Goal: Find specific page/section: Find specific page/section

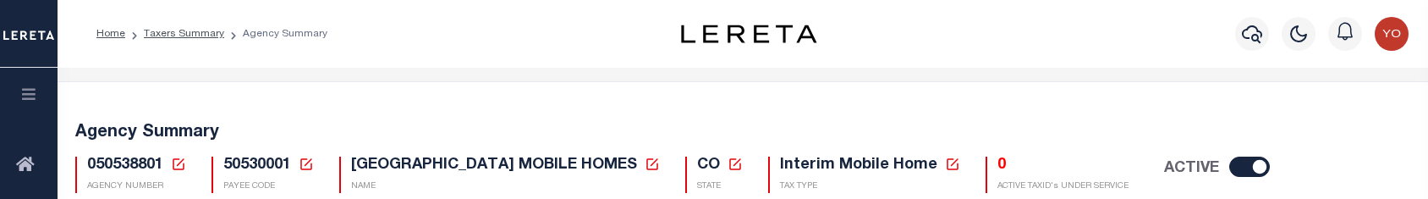
scroll to position [252, 0]
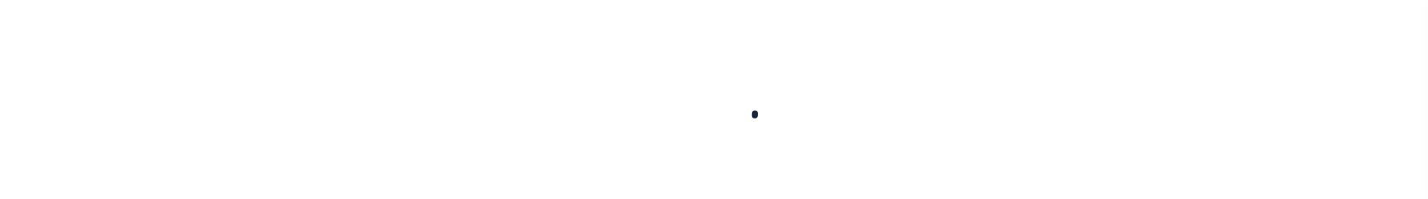
select select
select select "0"
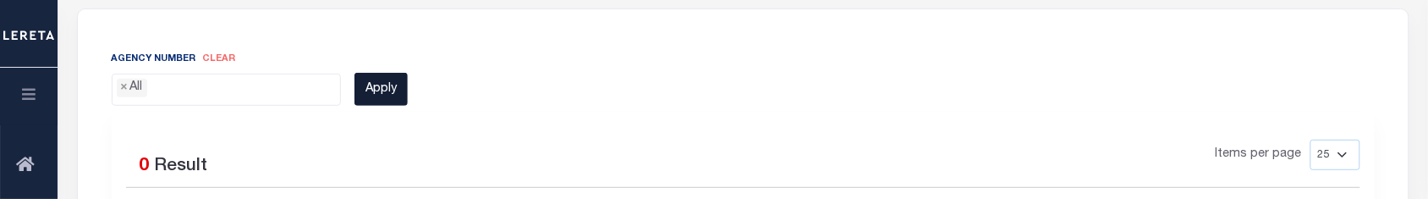
click at [378, 99] on button "Apply" at bounding box center [380, 89] width 53 height 33
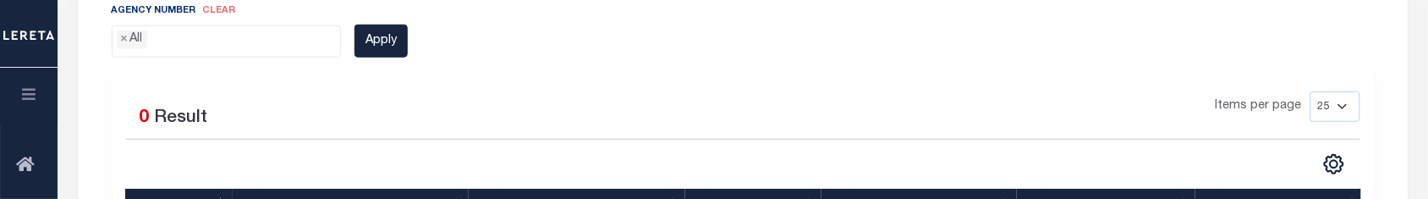
scroll to position [481, 0]
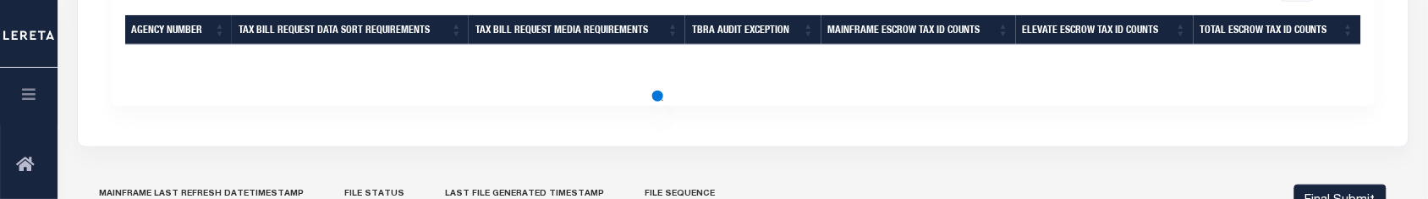
scroll to position [481, 0]
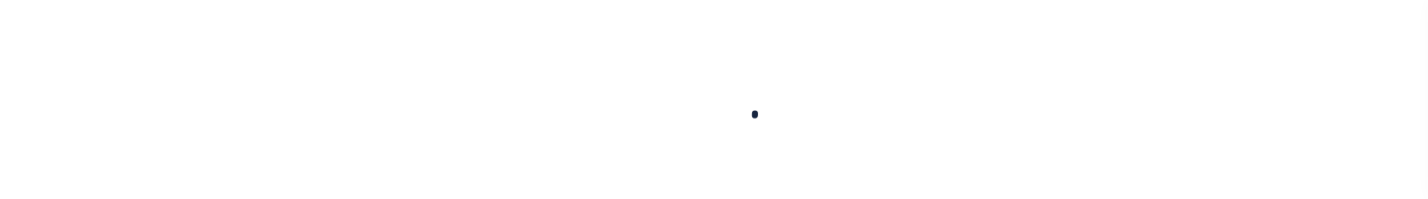
select select
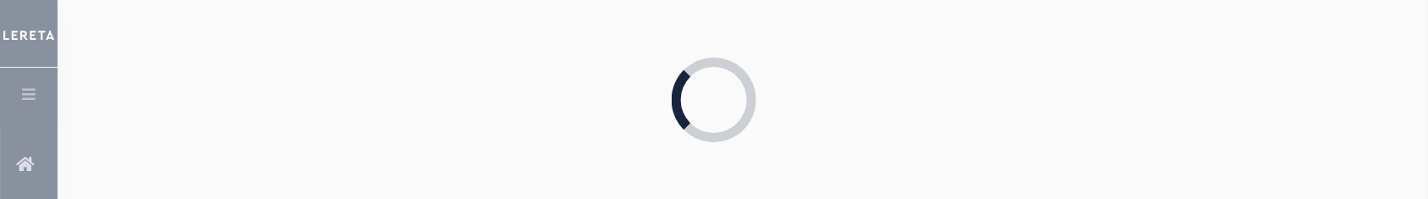
select select "0"
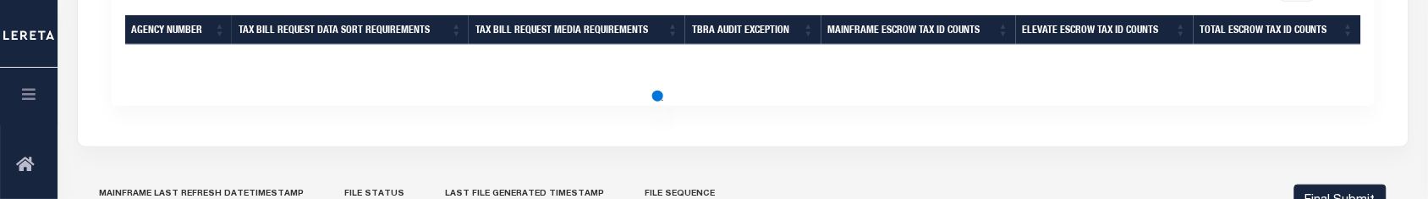
scroll to position [269, 0]
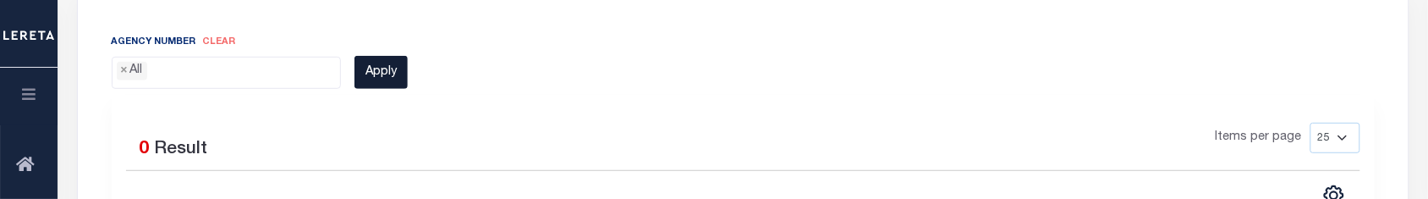
click at [398, 74] on button "Apply" at bounding box center [380, 72] width 53 height 33
click at [372, 85] on button "Apply" at bounding box center [380, 72] width 53 height 33
click at [228, 73] on ul "× All" at bounding box center [227, 69] width 228 height 23
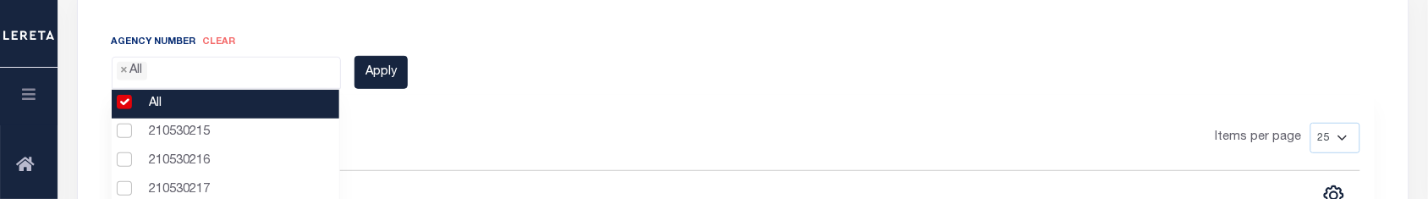
click at [118, 99] on li "All" at bounding box center [226, 104] width 228 height 29
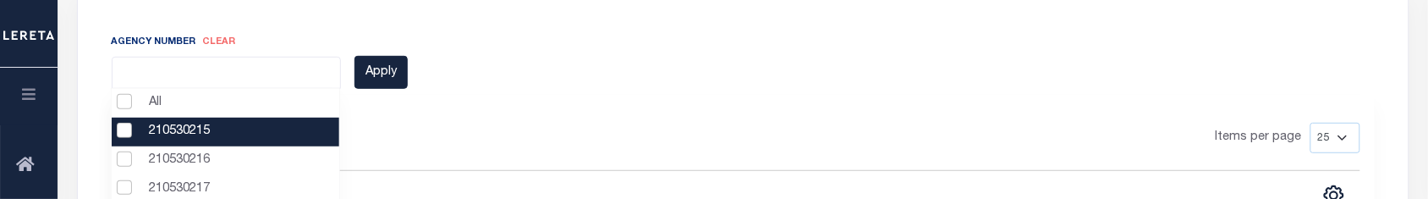
click at [124, 124] on li "210530215" at bounding box center [226, 132] width 228 height 29
select select "210530215"
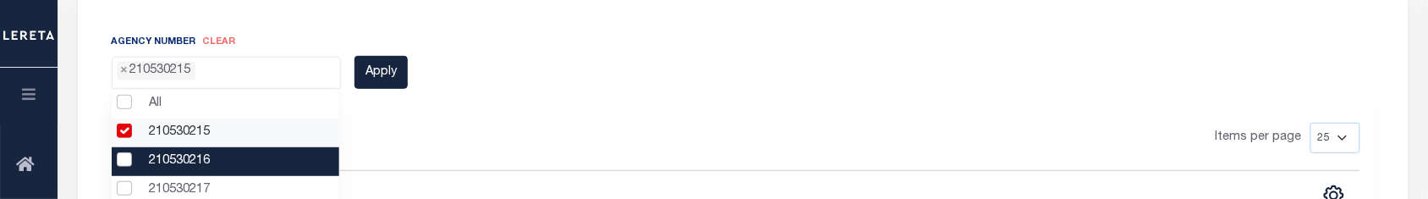
click at [124, 154] on li "210530216" at bounding box center [226, 161] width 228 height 29
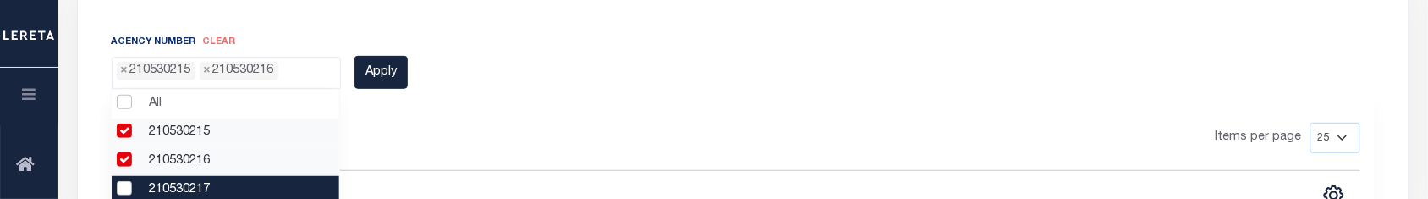
click at [121, 183] on li "210530217" at bounding box center [226, 190] width 228 height 29
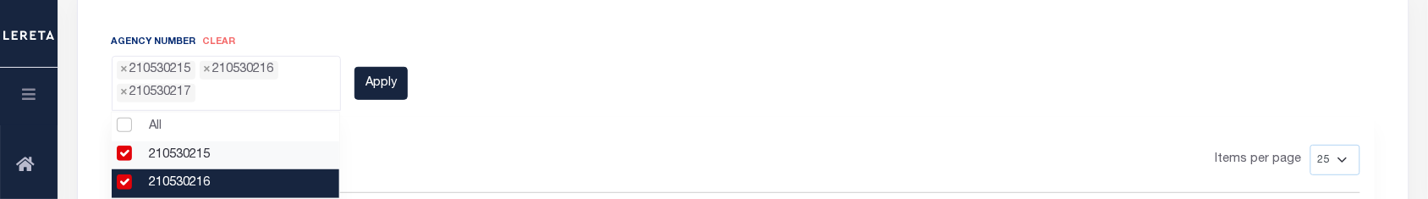
scroll to position [106, 0]
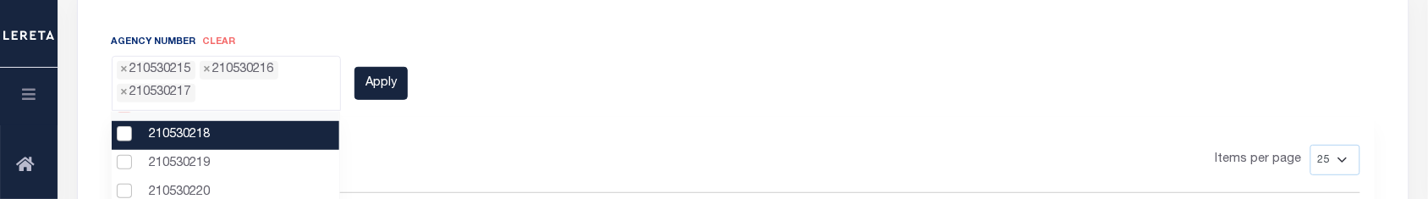
click at [175, 141] on li "210530218" at bounding box center [226, 135] width 228 height 29
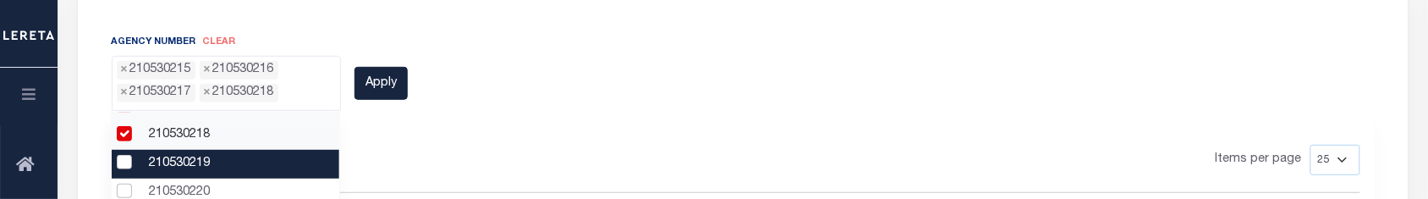
click at [173, 163] on li "210530219" at bounding box center [226, 164] width 228 height 29
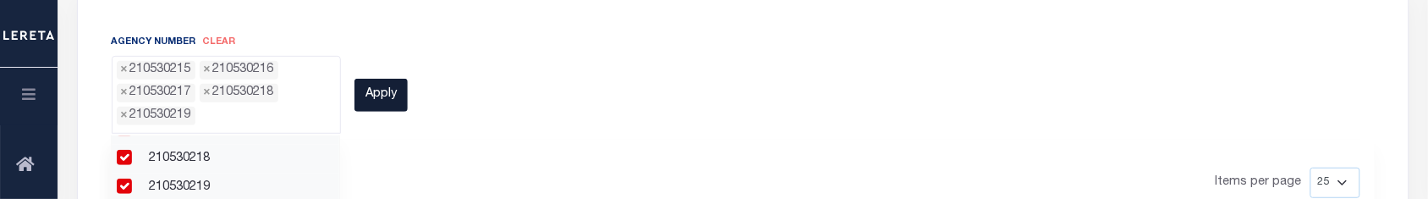
click at [383, 103] on button "Apply" at bounding box center [380, 95] width 53 height 33
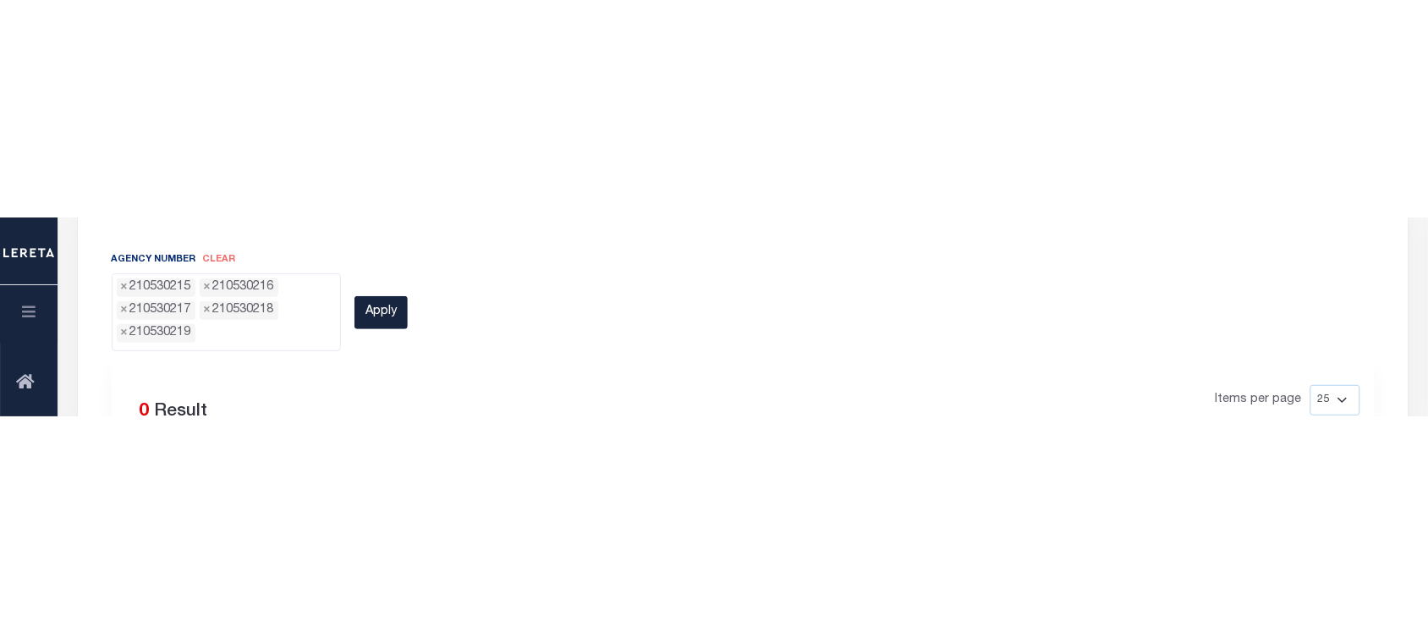
scroll to position [263, 0]
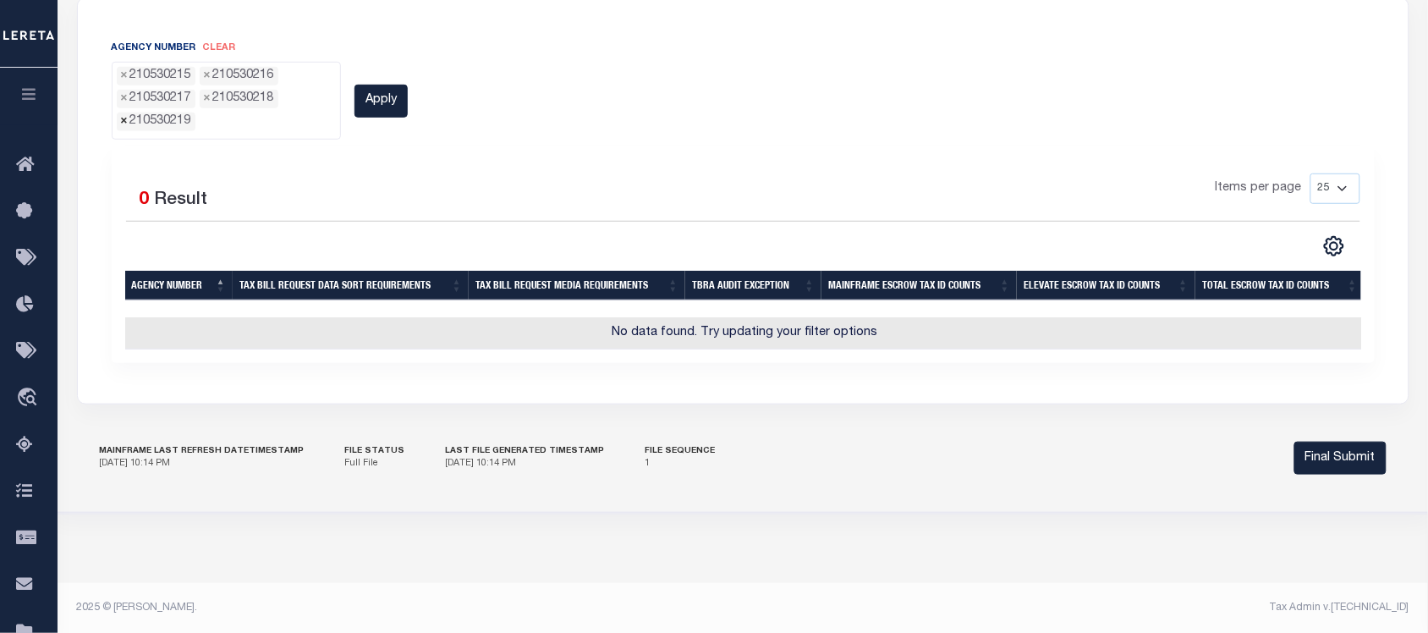
click at [125, 123] on span "×" at bounding box center [125, 122] width 8 height 19
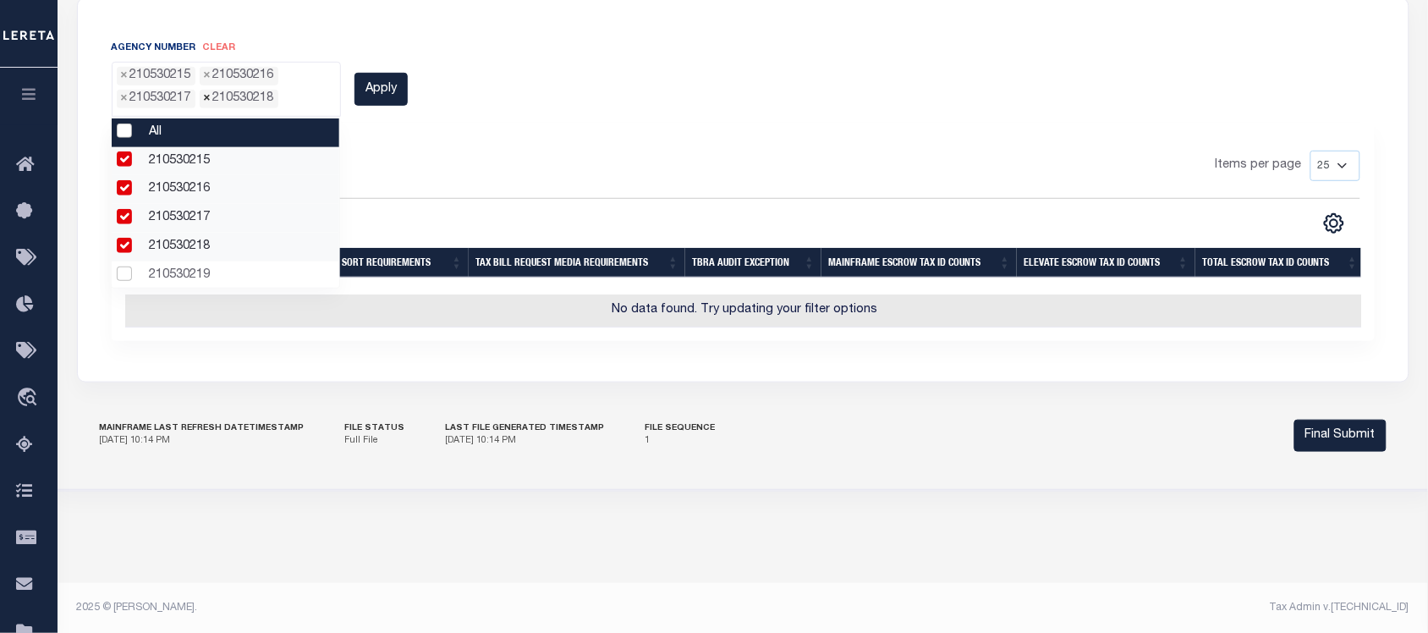
click at [205, 100] on span "×" at bounding box center [208, 99] width 8 height 19
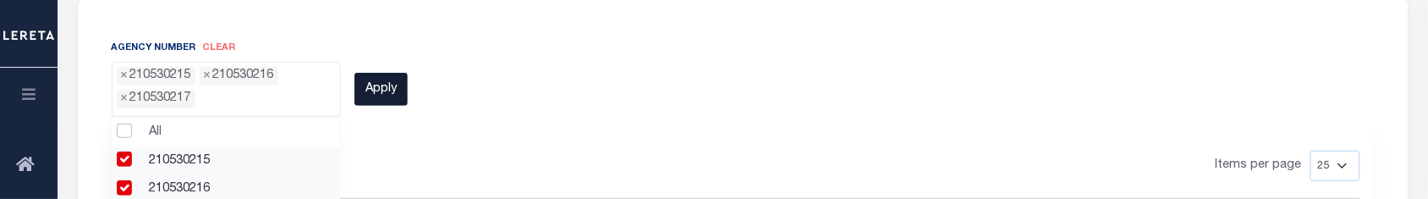
click at [371, 95] on button "Apply" at bounding box center [380, 89] width 53 height 33
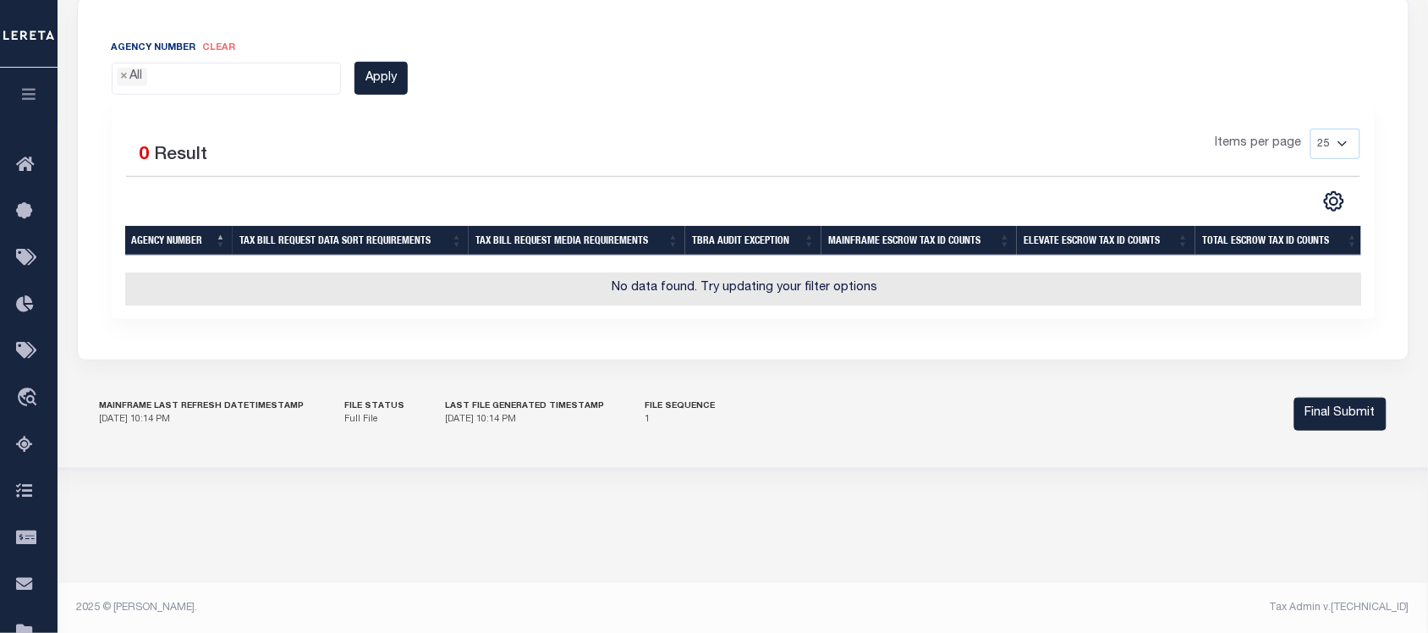
scroll to position [263, 0]
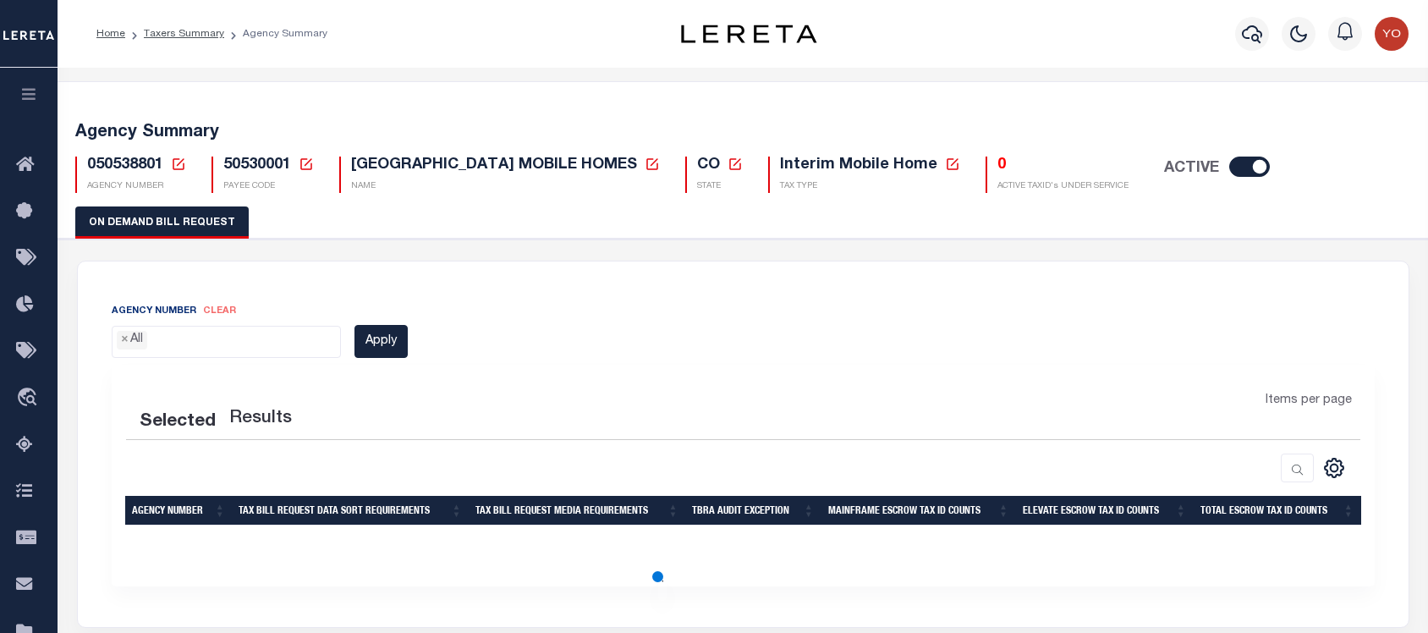
scroll to position [263, 0]
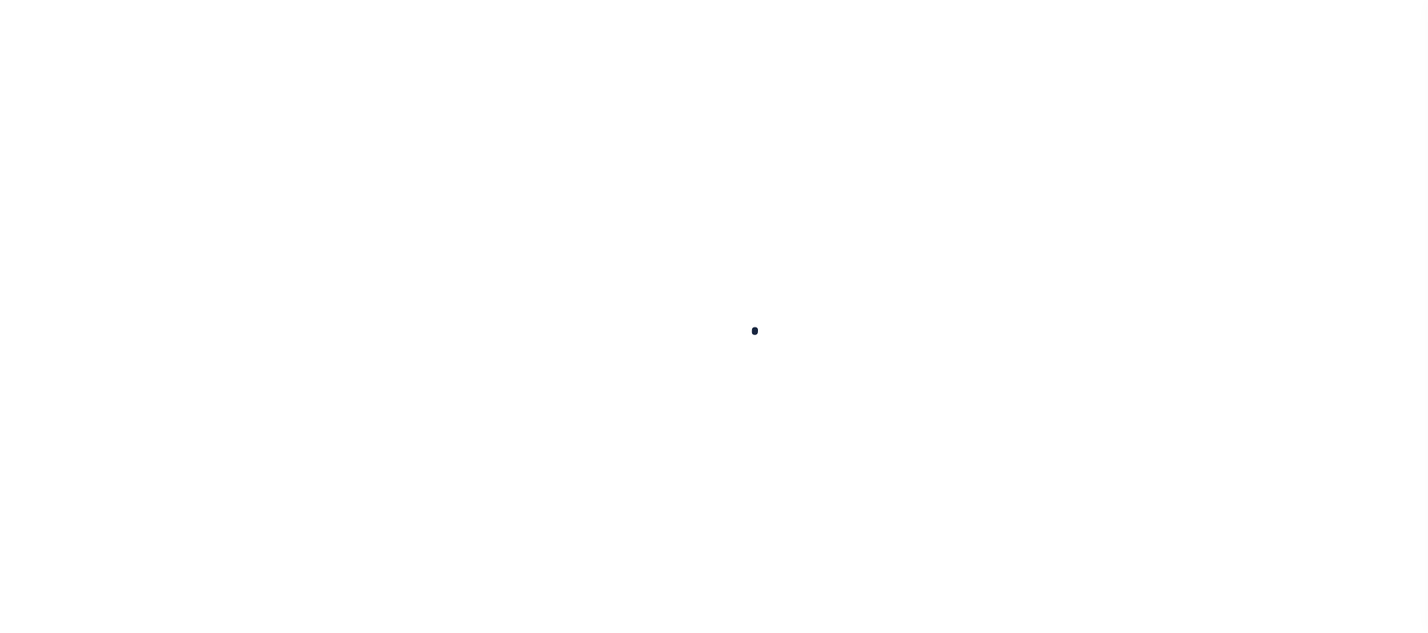
select select
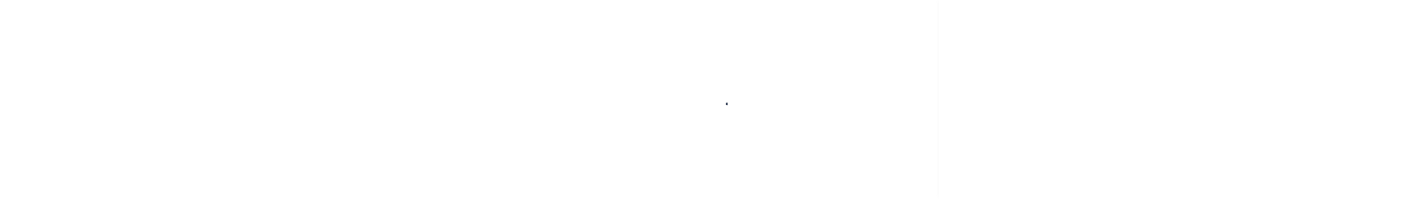
scroll to position [263, 0]
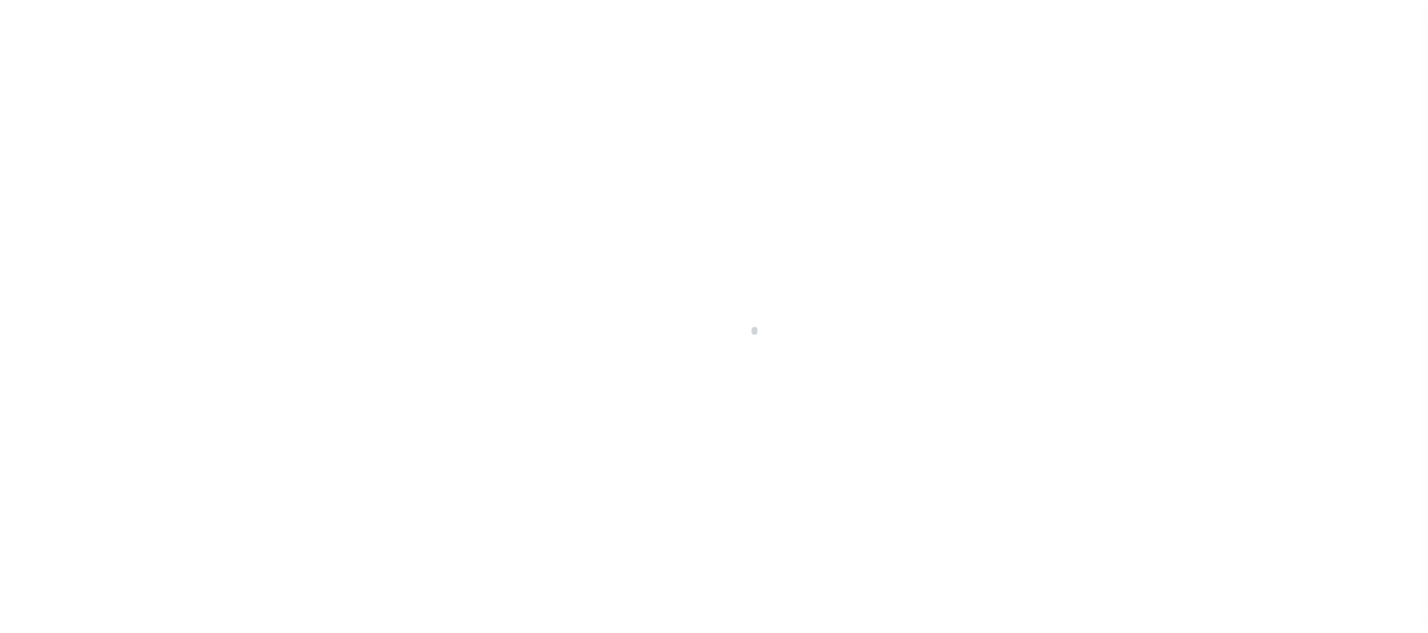
select select "0"
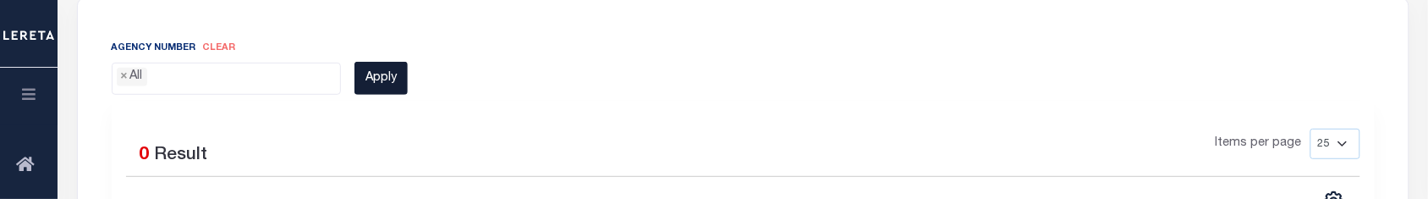
click at [385, 86] on button "Apply" at bounding box center [380, 78] width 53 height 33
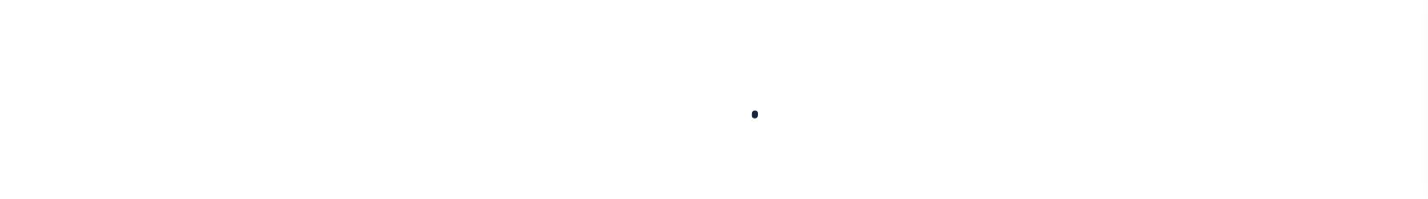
select select
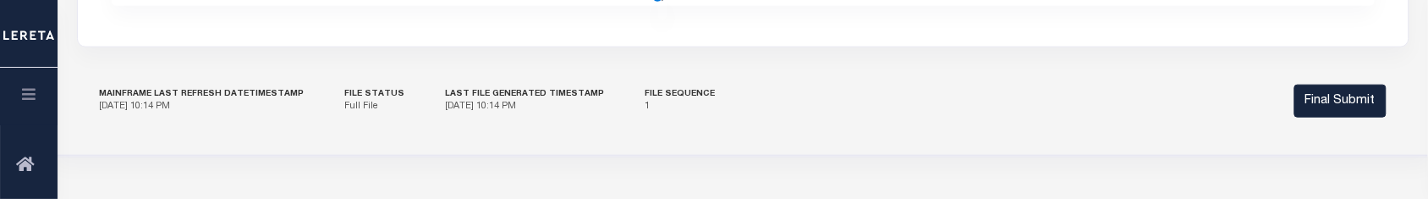
scroll to position [263, 0]
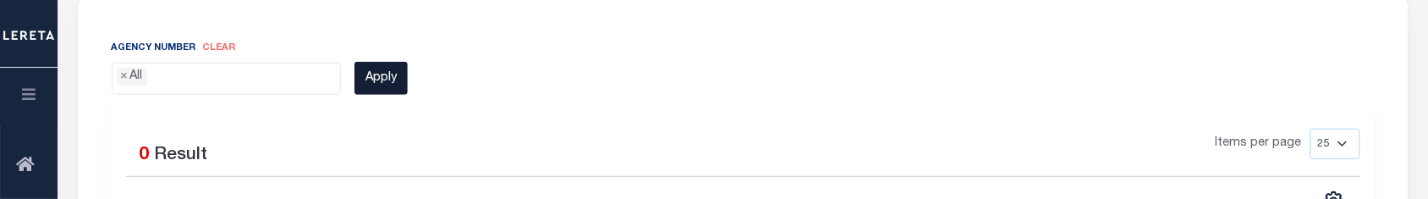
click at [387, 90] on button "Apply" at bounding box center [380, 78] width 53 height 33
click at [163, 77] on ul "× All" at bounding box center [227, 74] width 228 height 23
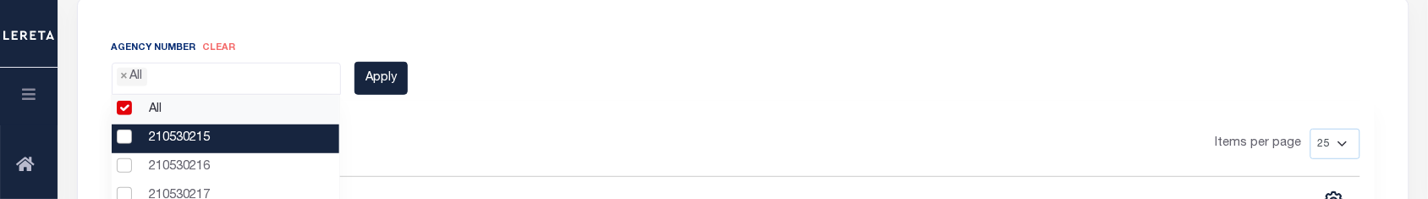
click at [176, 138] on li "210530215" at bounding box center [226, 138] width 228 height 29
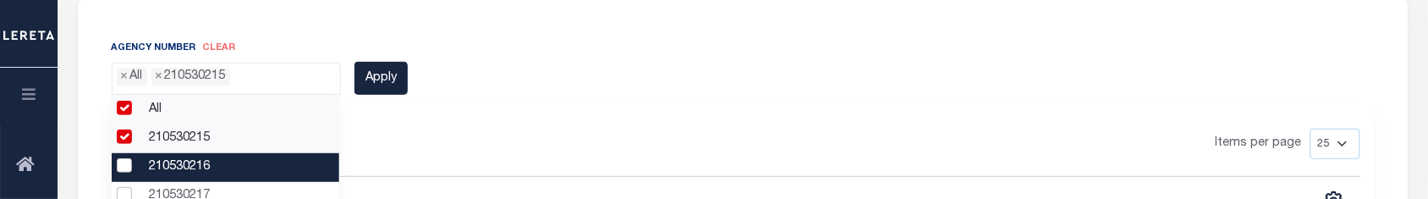
click at [179, 159] on li "210530216" at bounding box center [226, 167] width 228 height 29
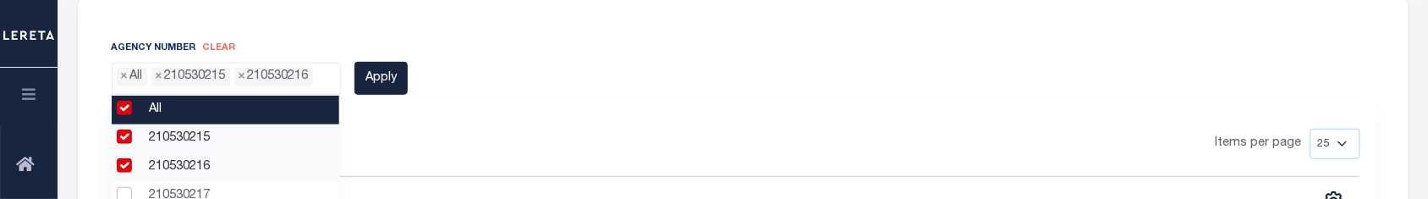
click at [129, 107] on li "All" at bounding box center [226, 110] width 228 height 29
select select "210530215"
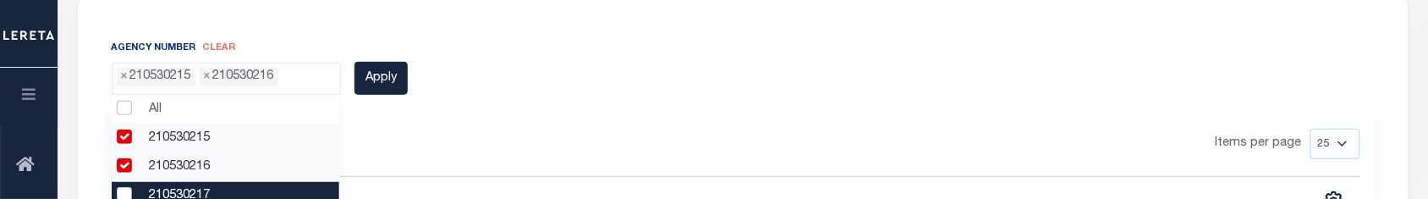
click at [161, 184] on li "210530217" at bounding box center [226, 196] width 228 height 29
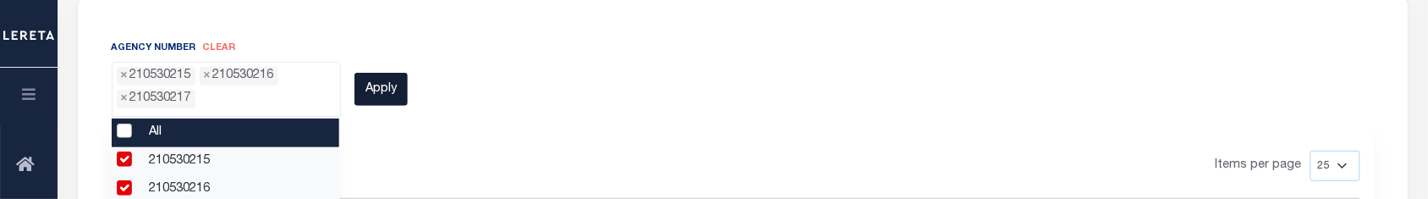
click at [382, 87] on button "Apply" at bounding box center [380, 89] width 53 height 33
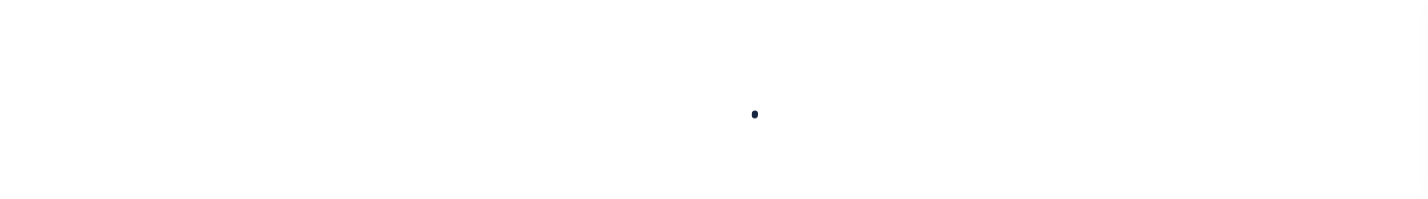
select select
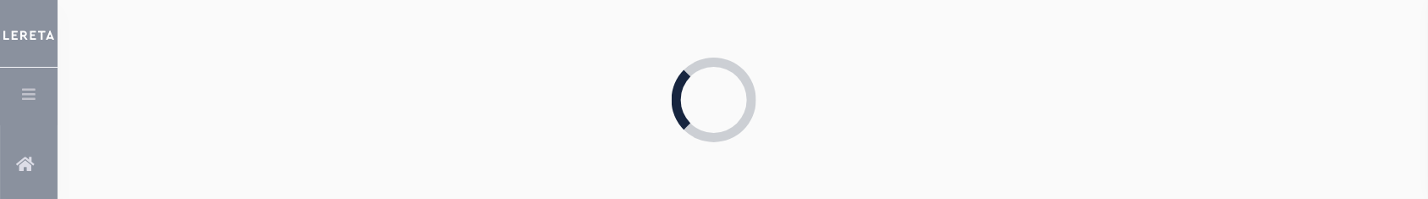
select select "0"
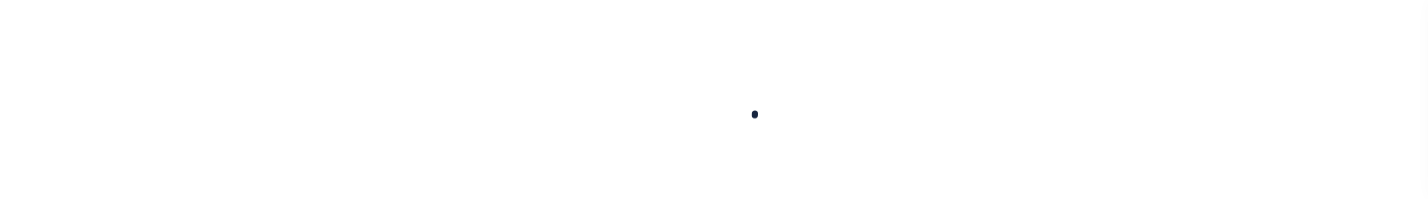
select select
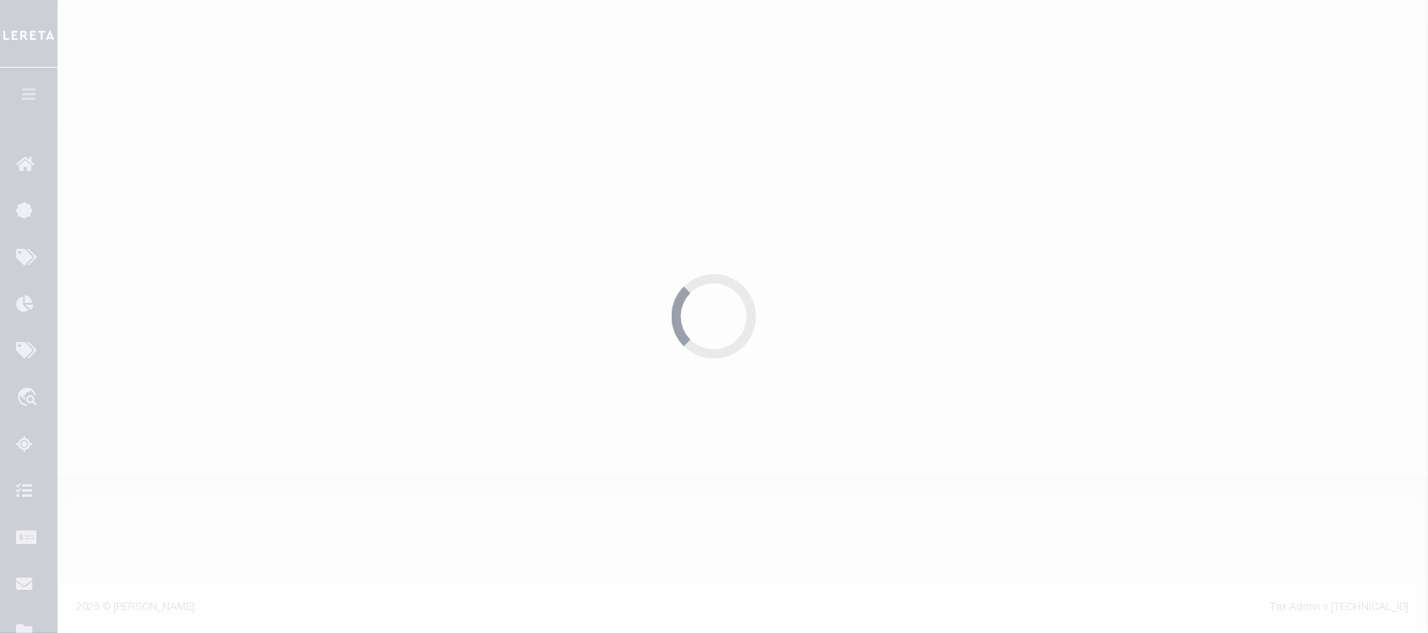
select select "0"
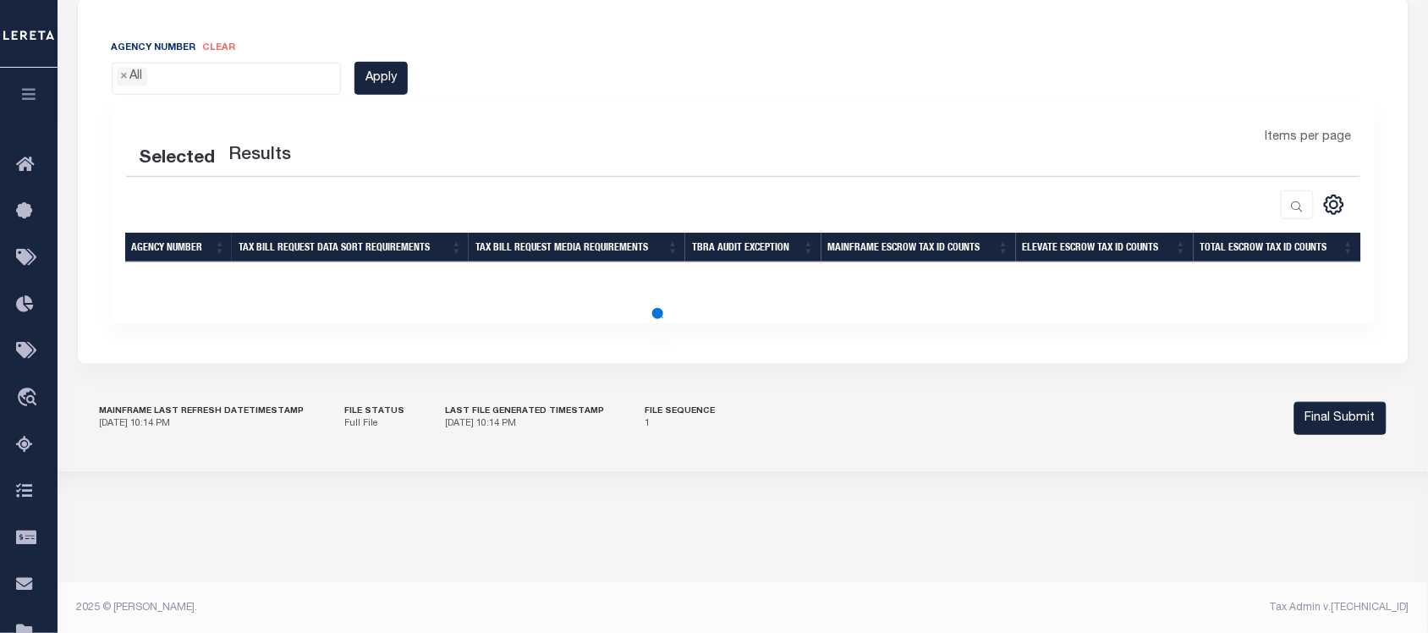
click at [214, 78] on ul "× All" at bounding box center [227, 74] width 228 height 23
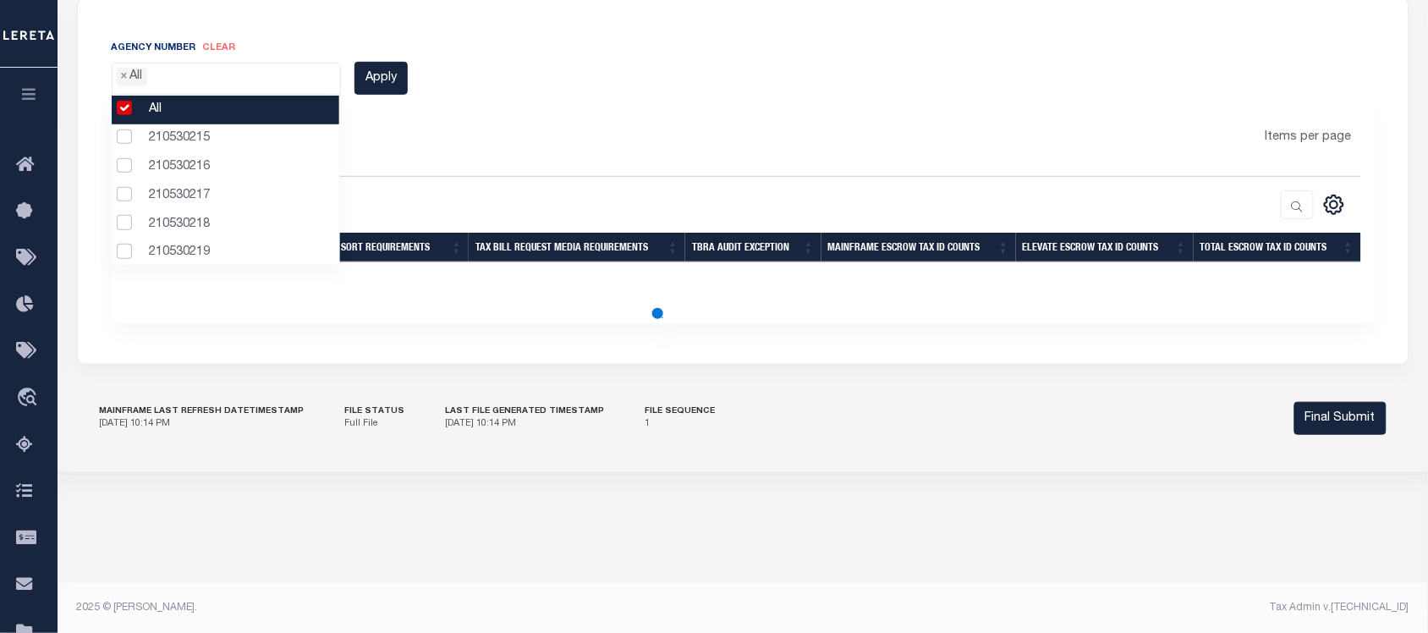
click at [125, 110] on li "All" at bounding box center [226, 110] width 228 height 29
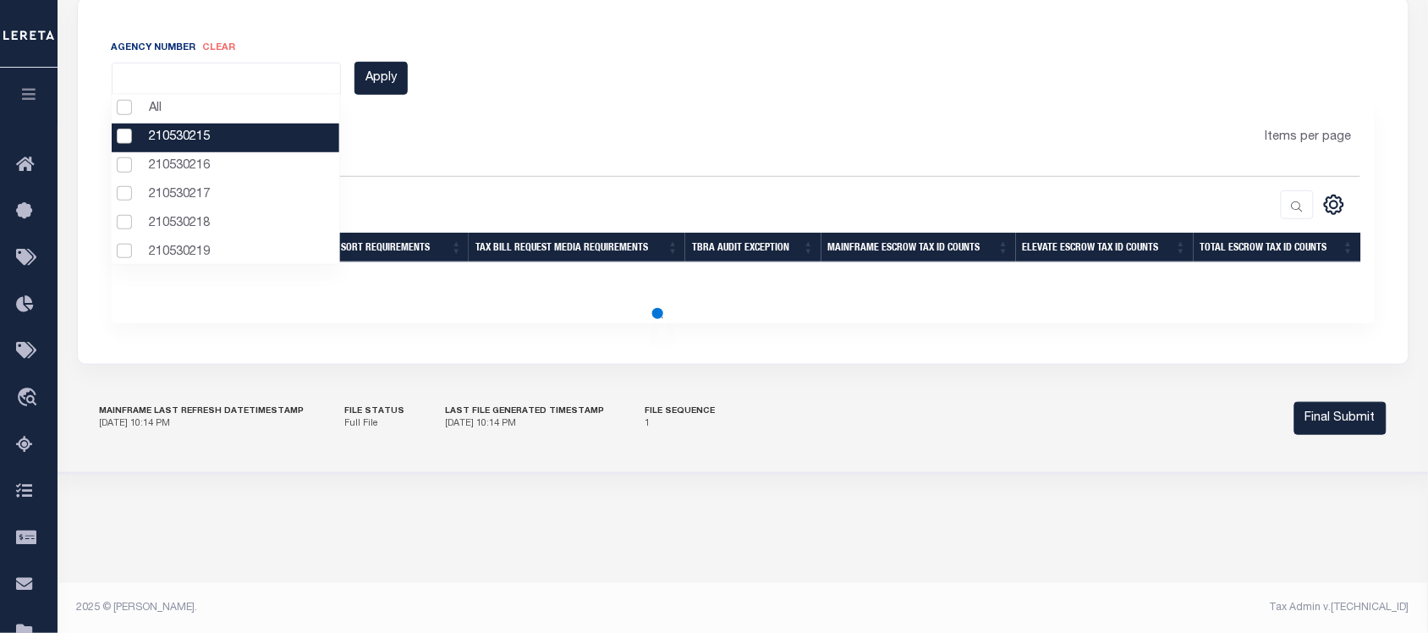
click at [119, 137] on li "210530215" at bounding box center [226, 138] width 228 height 29
select select "210530215"
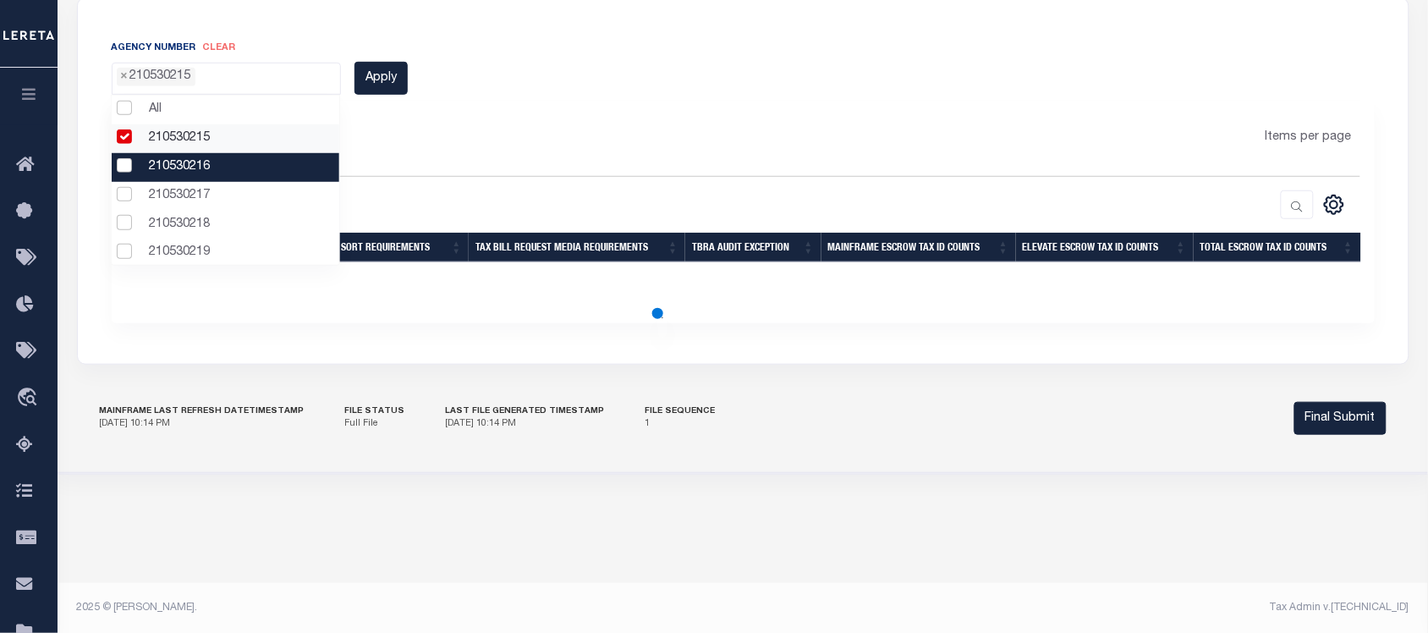
click at [128, 169] on li "210530216" at bounding box center [226, 167] width 228 height 29
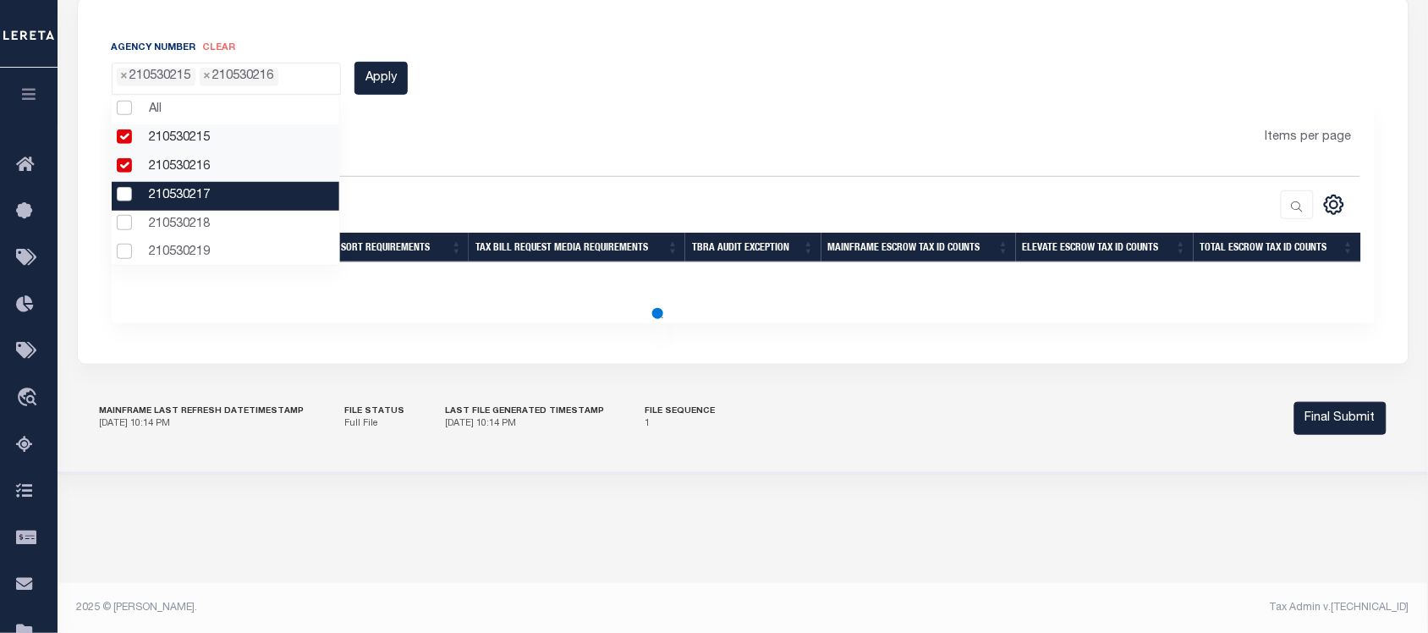
click at [125, 198] on li "210530217" at bounding box center [226, 196] width 228 height 29
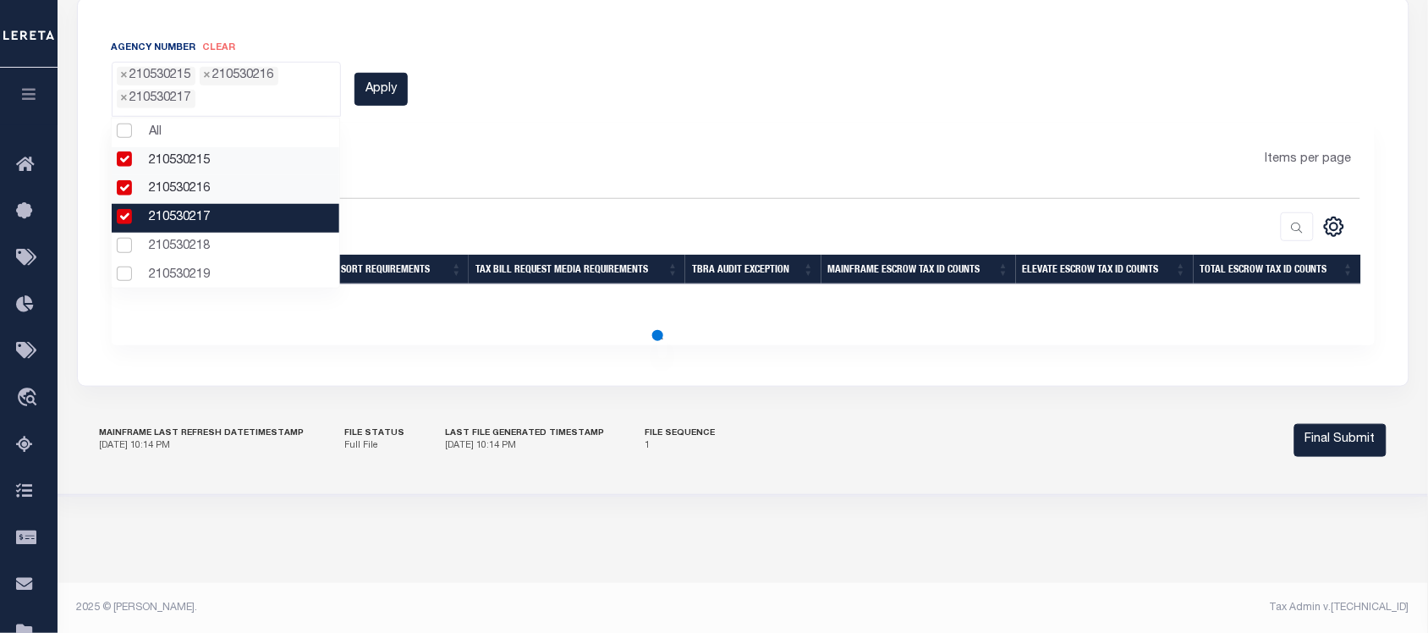
click at [124, 198] on li "210530217" at bounding box center [226, 218] width 228 height 29
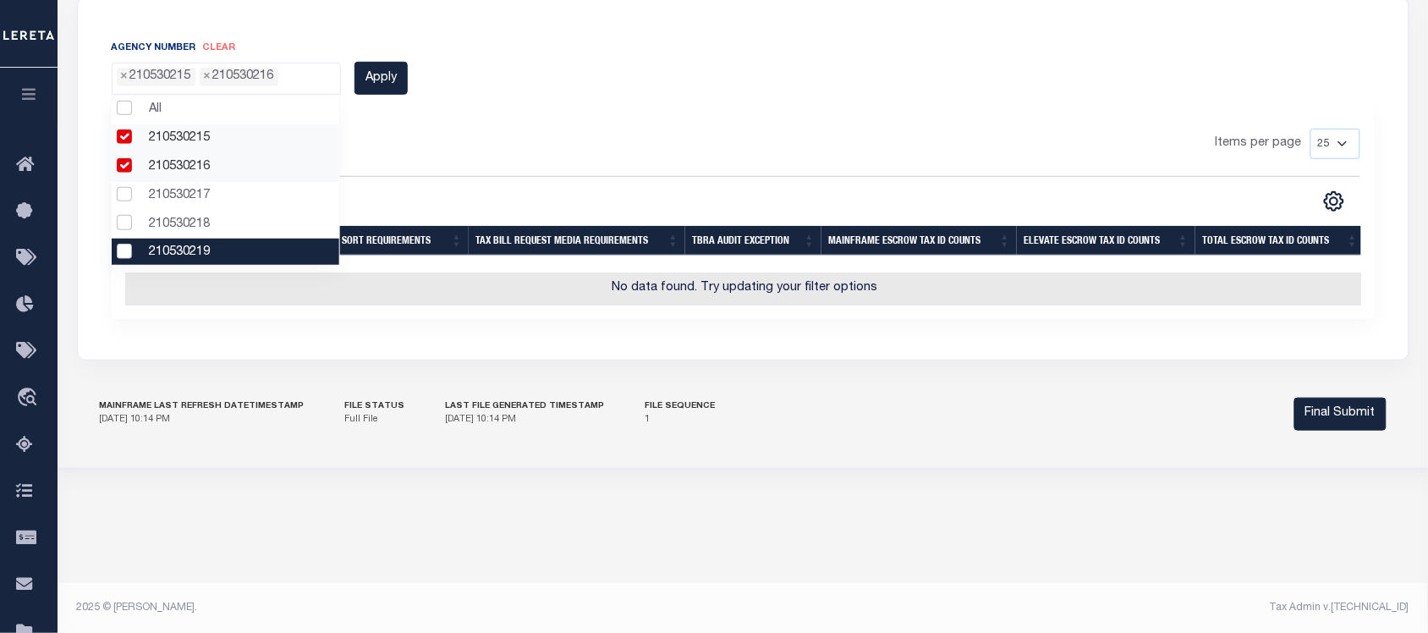
click at [121, 198] on li "210530219" at bounding box center [226, 253] width 228 height 29
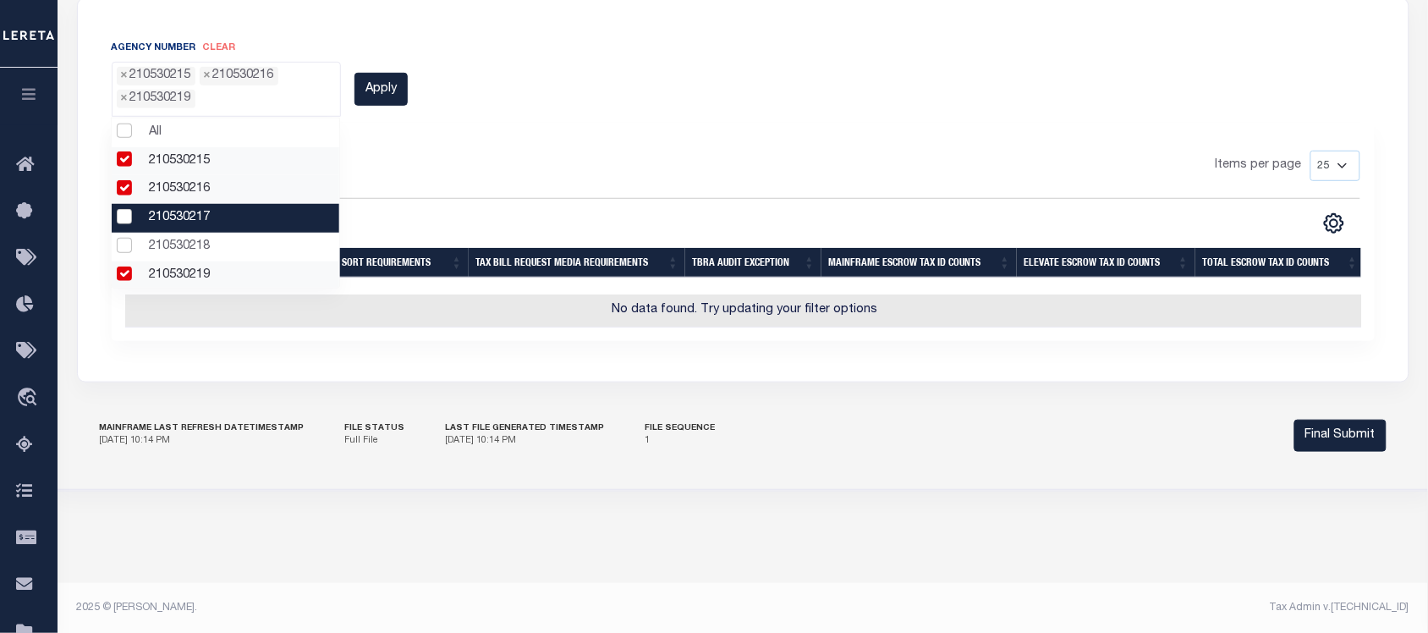
click at [124, 198] on li "210530217" at bounding box center [226, 218] width 228 height 29
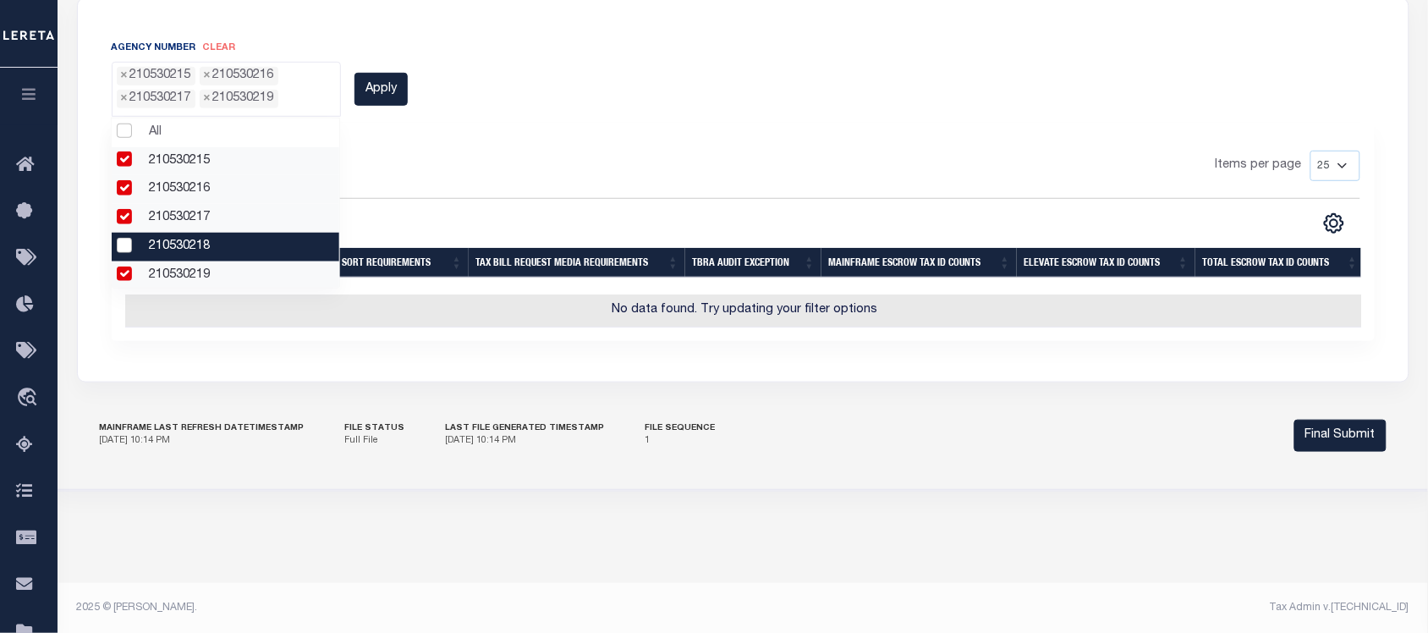
click at [124, 198] on li "210530218" at bounding box center [226, 247] width 228 height 29
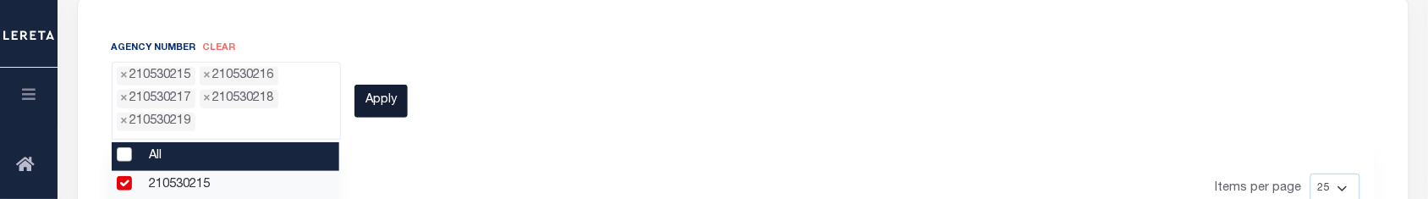
click at [376, 100] on button "Apply" at bounding box center [380, 101] width 53 height 33
